Goal: Find specific page/section: Find specific page/section

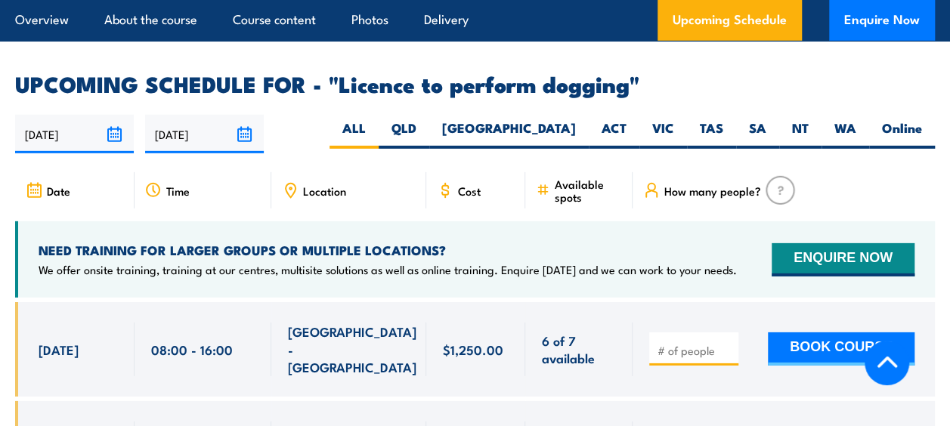
scroll to position [2192, 0]
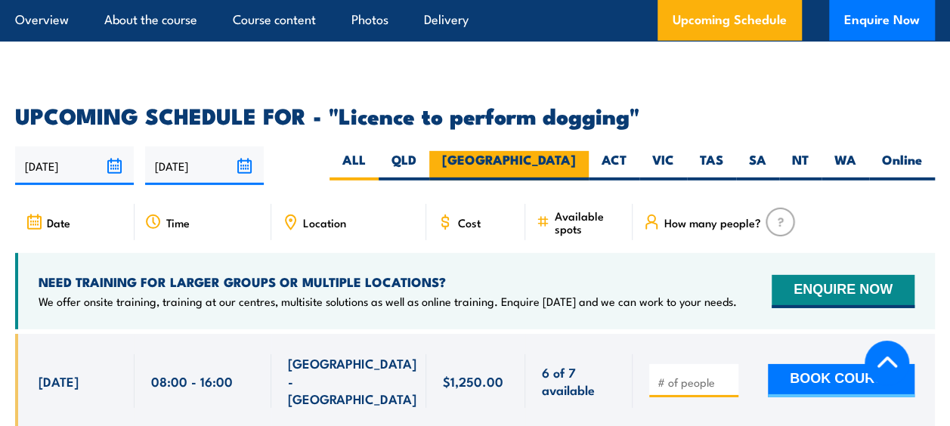
click at [563, 151] on label "[GEOGRAPHIC_DATA]" at bounding box center [509, 165] width 160 height 29
click at [576, 151] on input "[GEOGRAPHIC_DATA]" at bounding box center [581, 156] width 10 height 10
radio input "true"
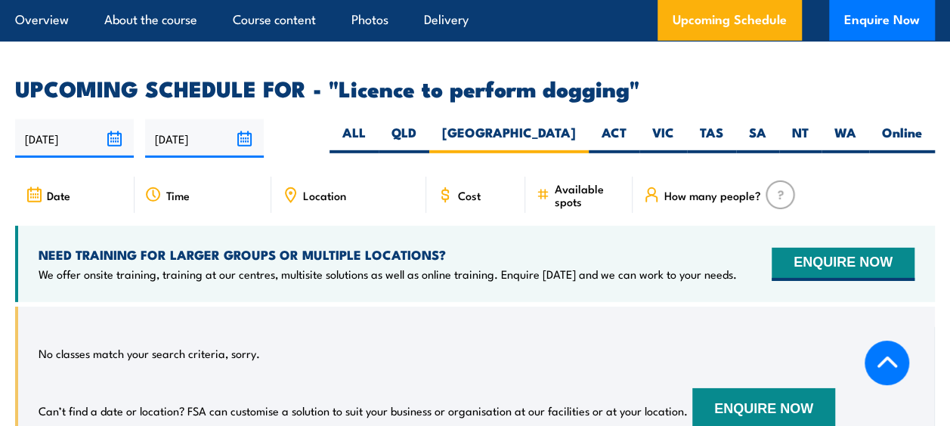
scroll to position [2124, 0]
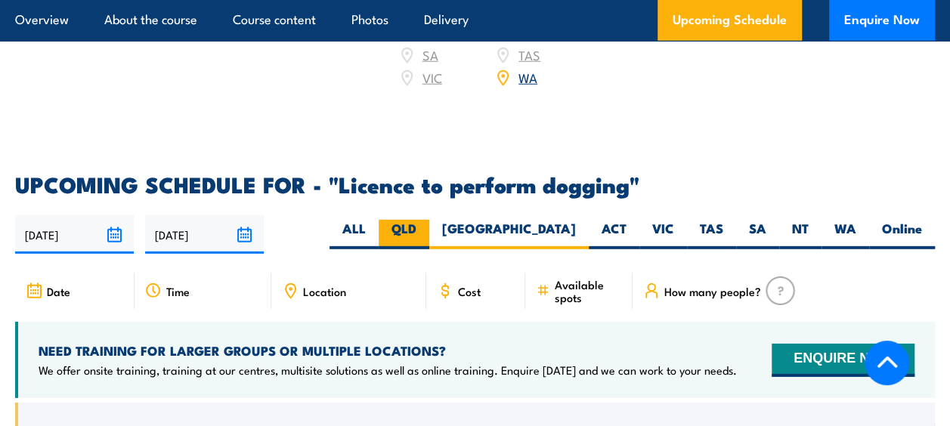
click at [429, 220] on label "QLD" at bounding box center [404, 234] width 51 height 29
click at [426, 220] on input "QLD" at bounding box center [422, 225] width 10 height 10
radio input "true"
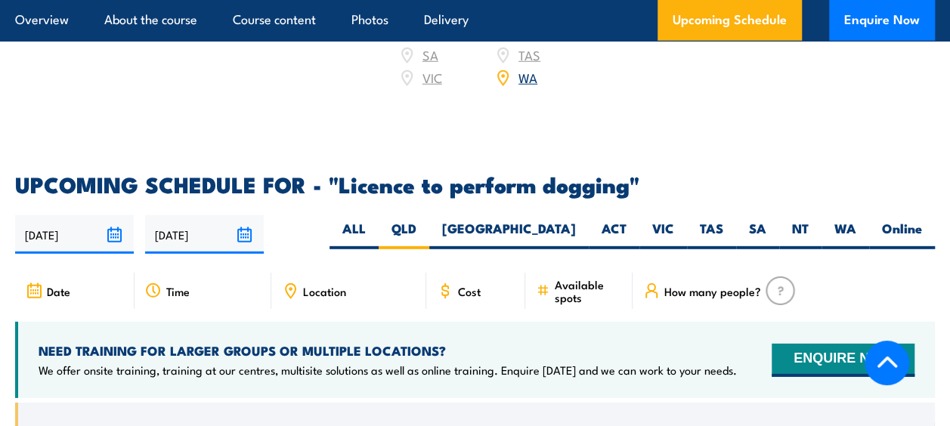
scroll to position [2275, 0]
